Goal: Entertainment & Leisure: Consume media (video, audio)

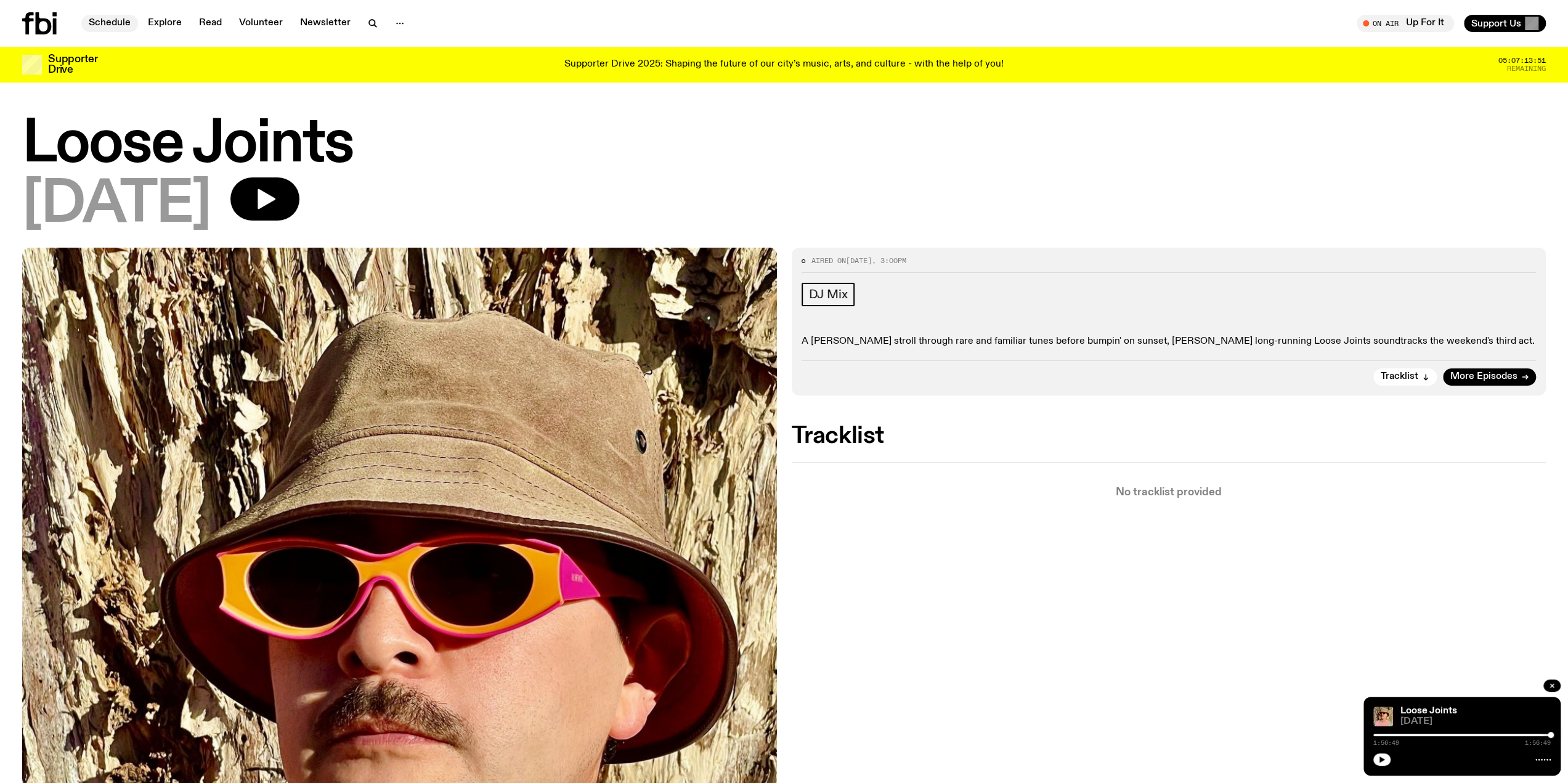
click at [128, 21] on link "Schedule" at bounding box center [110, 23] width 57 height 17
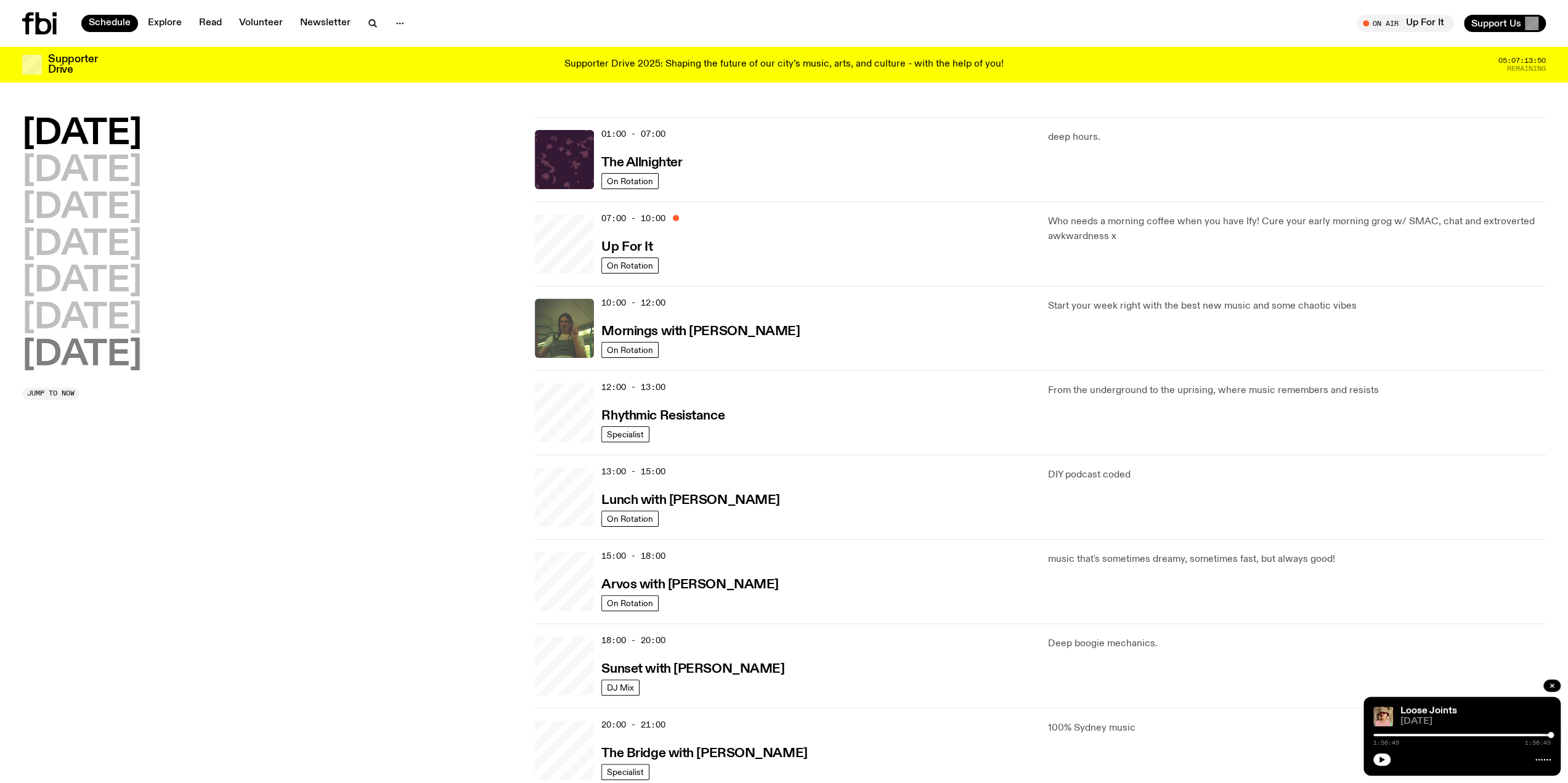
click at [105, 360] on h2 "[DATE]" at bounding box center [82, 355] width 119 height 34
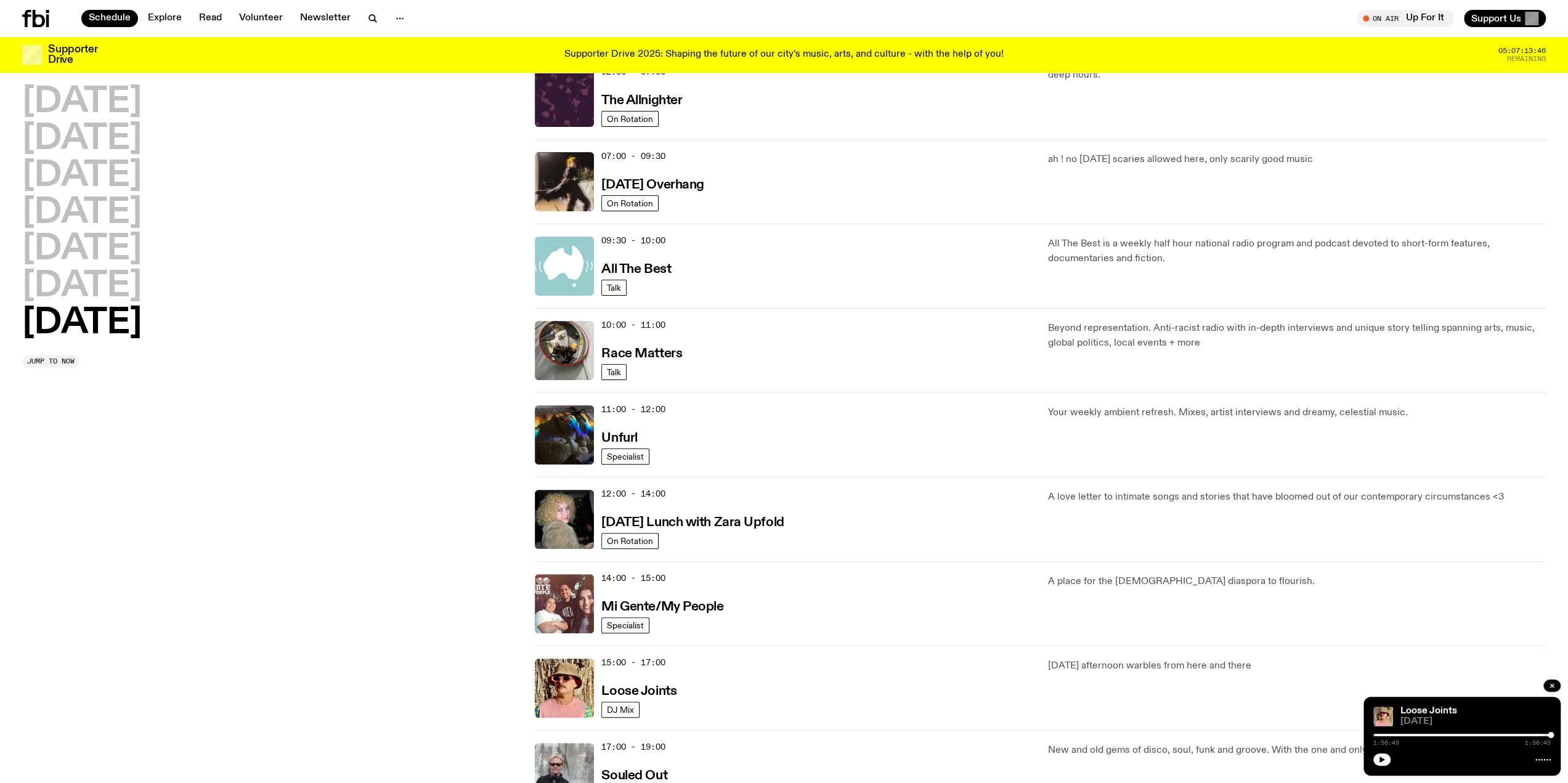
scroll to position [240, 0]
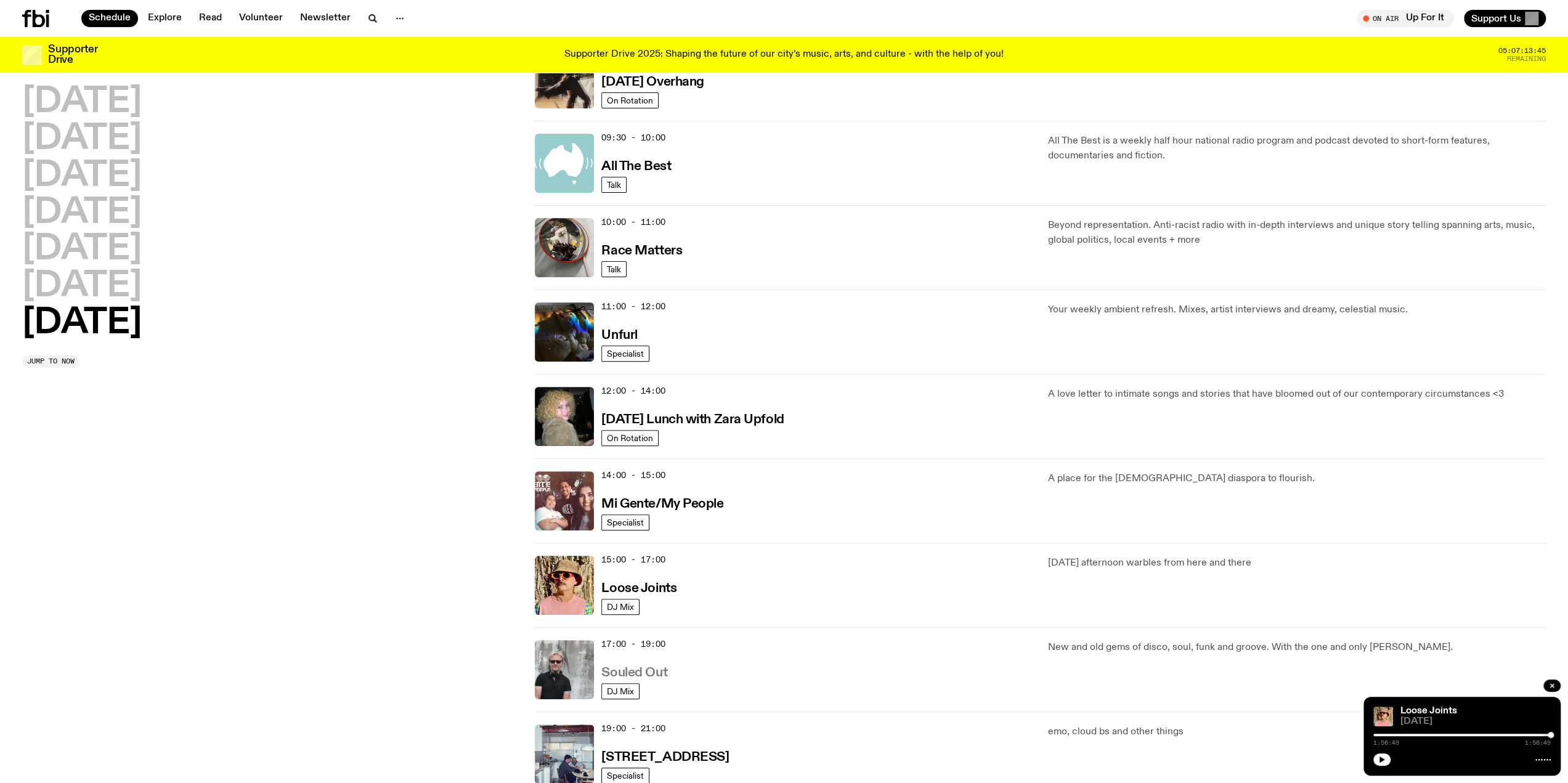
click at [659, 669] on h3 "Souled Out" at bounding box center [634, 674] width 66 height 13
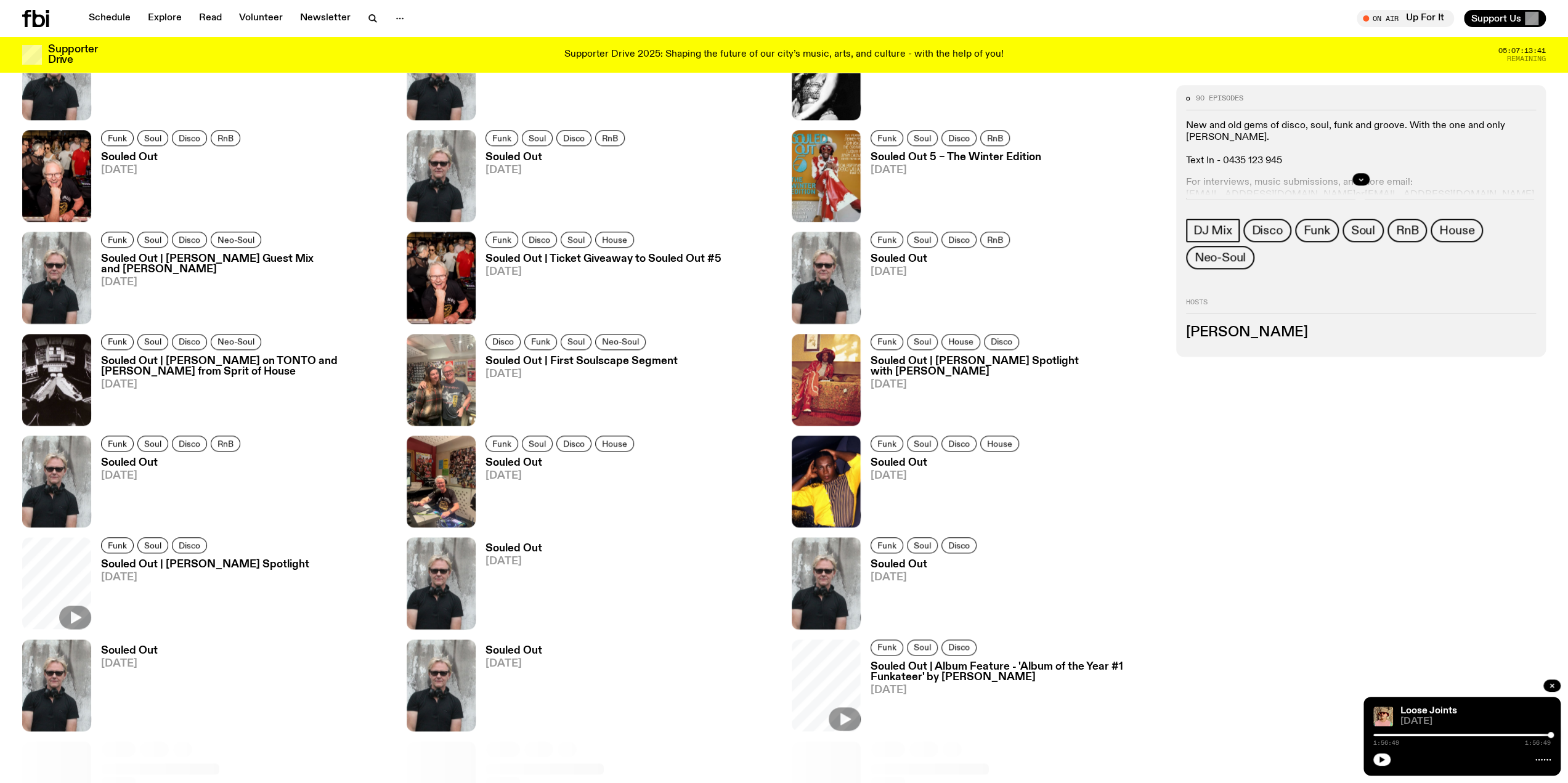
scroll to position [712, 0]
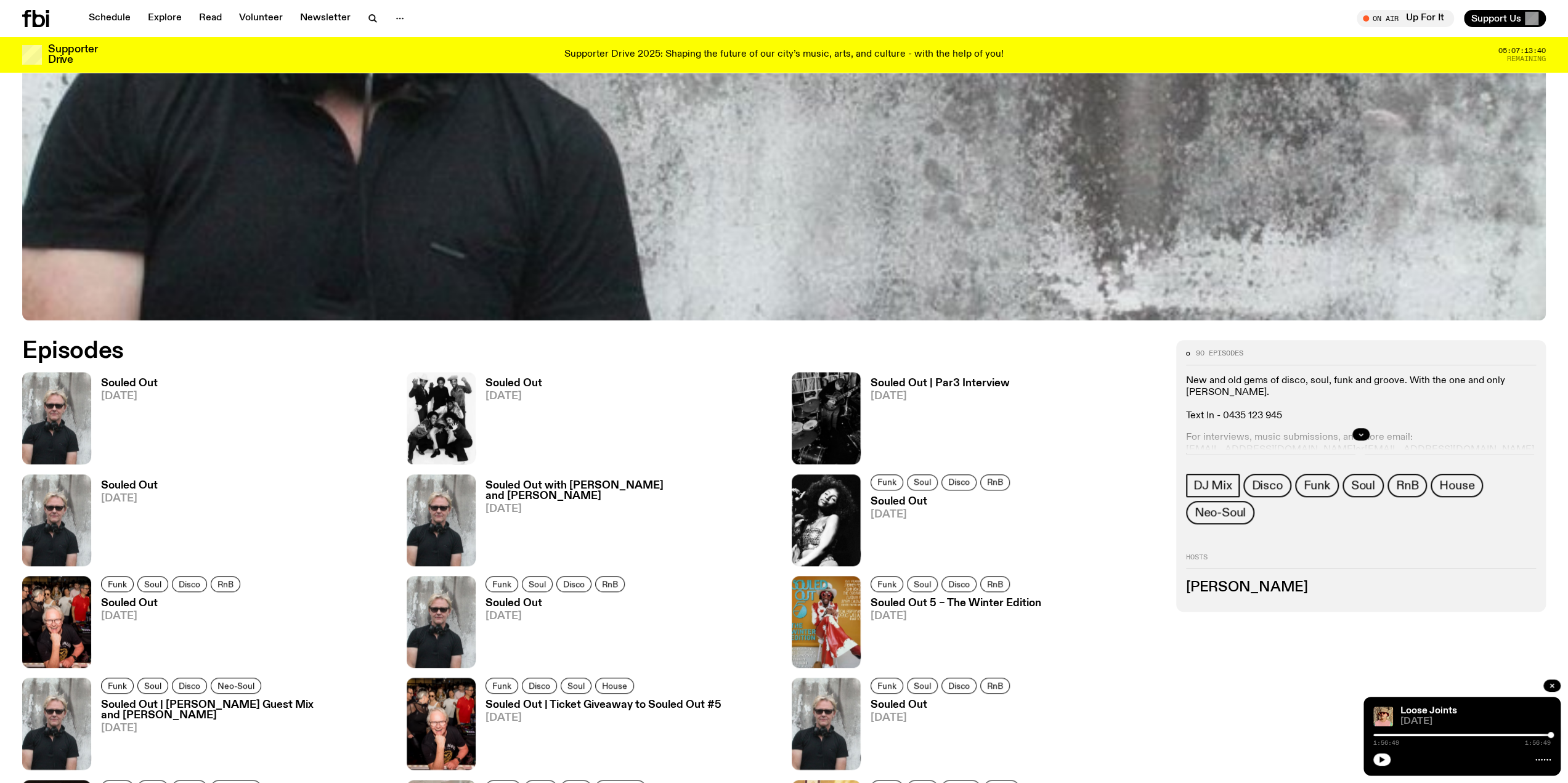
click at [139, 379] on h3 "Souled Out" at bounding box center [129, 384] width 57 height 11
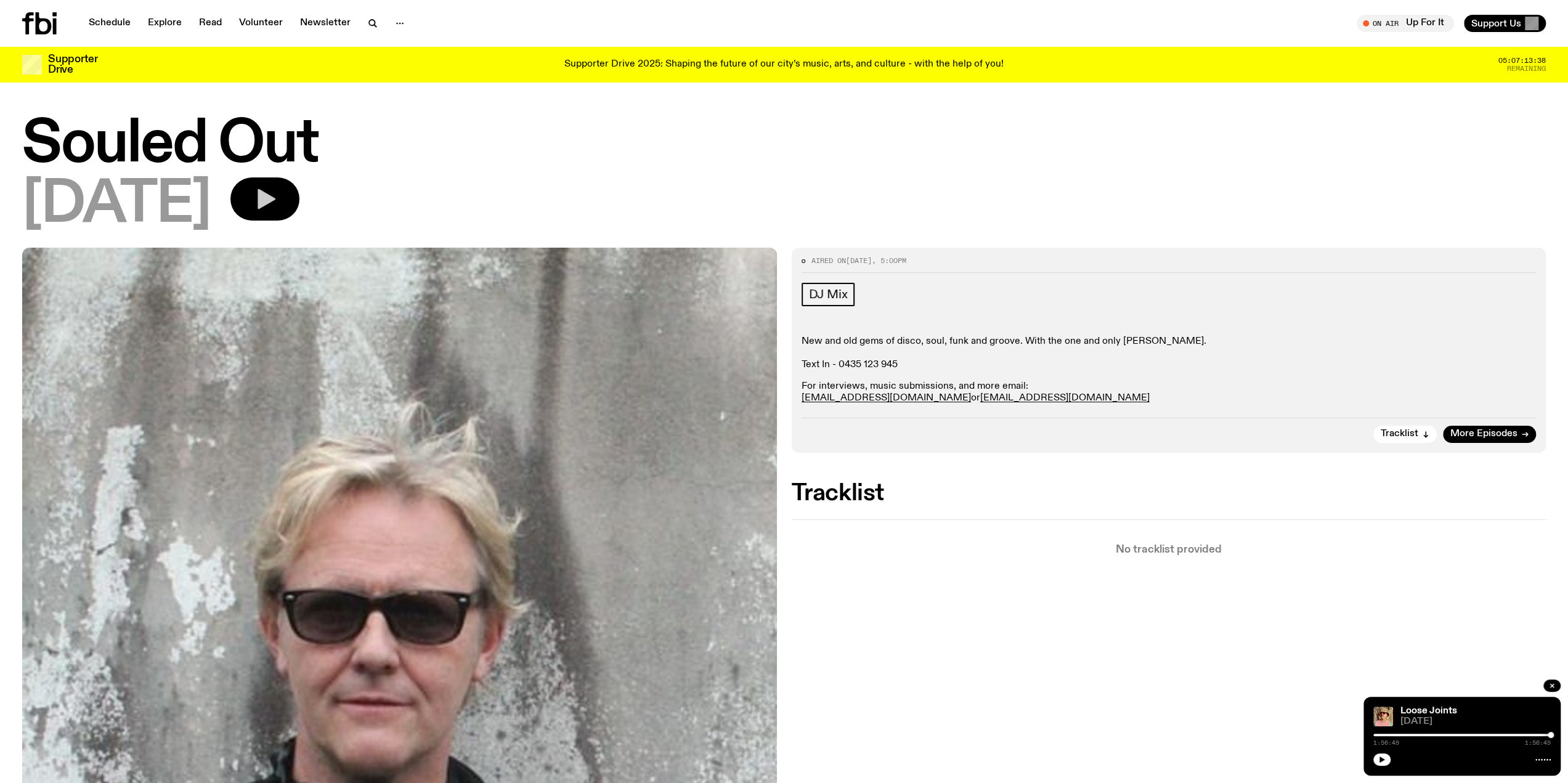
click at [277, 204] on icon "button" at bounding box center [264, 199] width 25 height 25
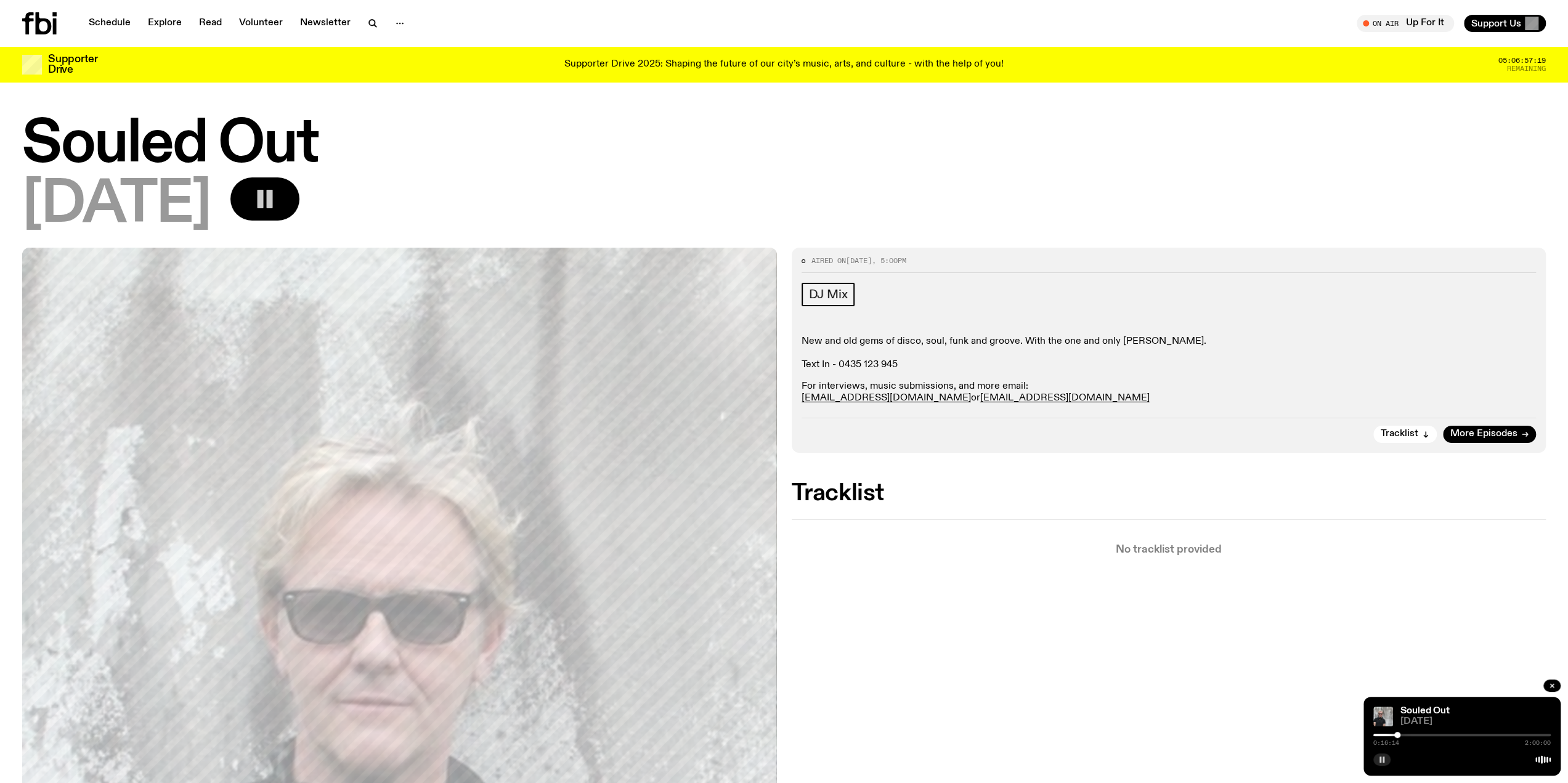
click at [1382, 758] on icon "button" at bounding box center [1381, 760] width 7 height 7
